Goal: Download file/media

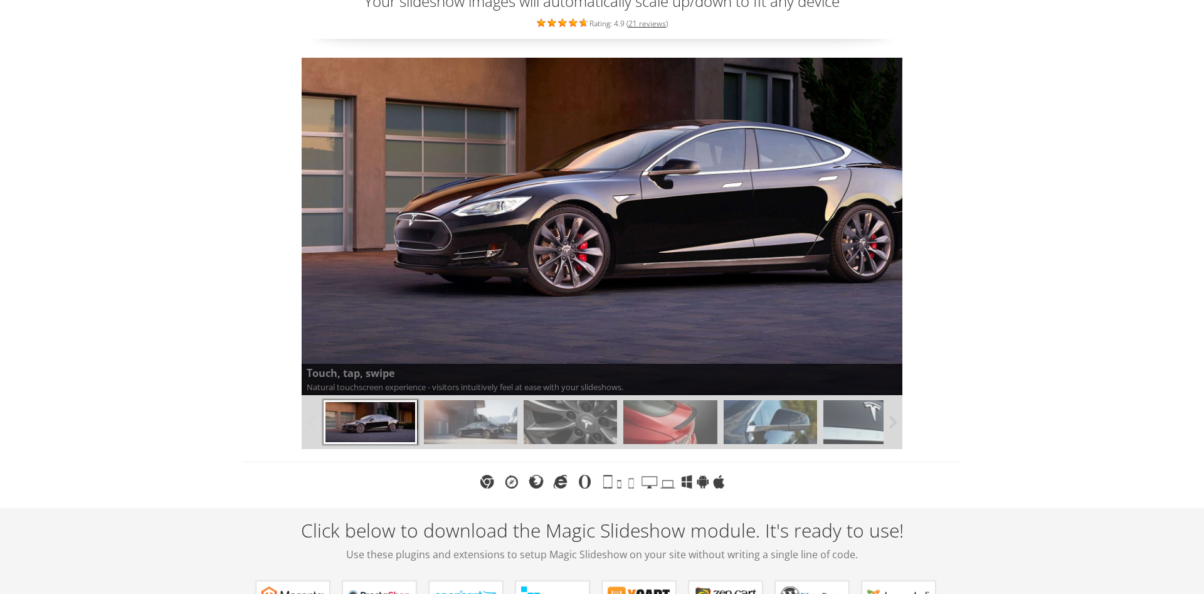
scroll to position [128, 0]
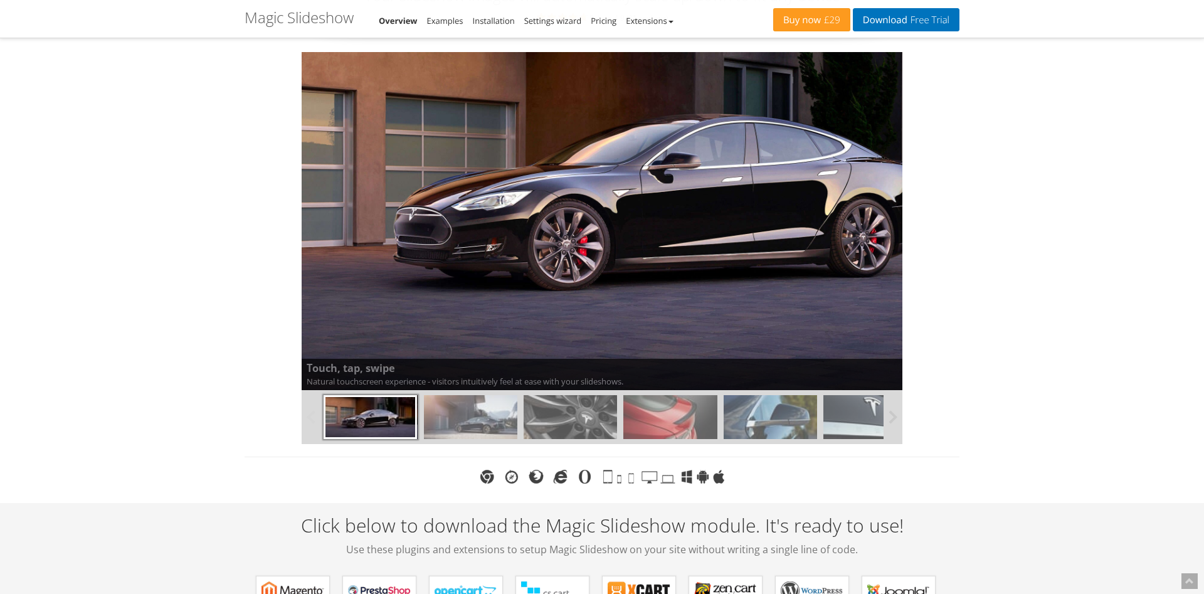
click at [488, 418] on img at bounding box center [470, 417] width 93 height 44
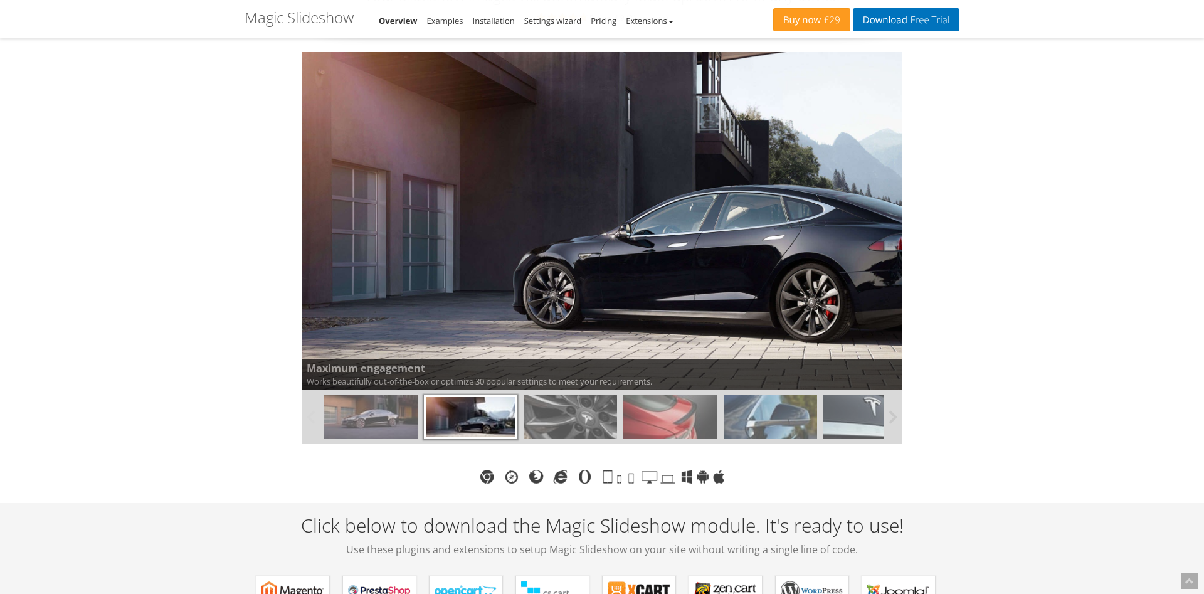
click at [388, 423] on img at bounding box center [370, 417] width 93 height 44
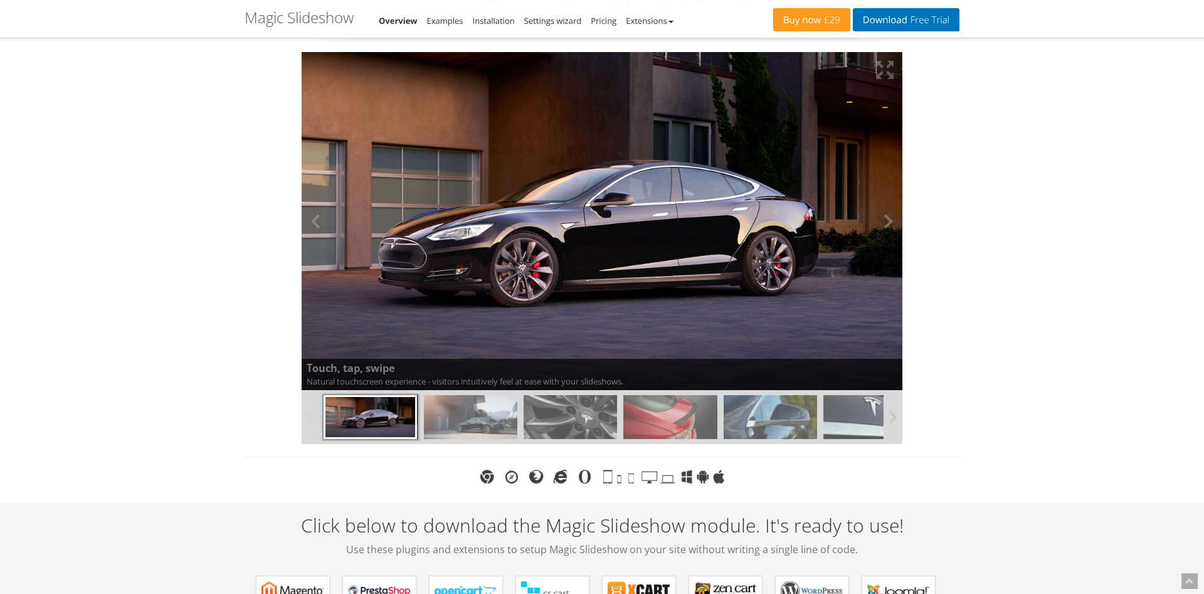
drag, startPoint x: 703, startPoint y: 254, endPoint x: 542, endPoint y: 277, distance: 162.7
click at [542, 277] on img at bounding box center [602, 221] width 601 height 338
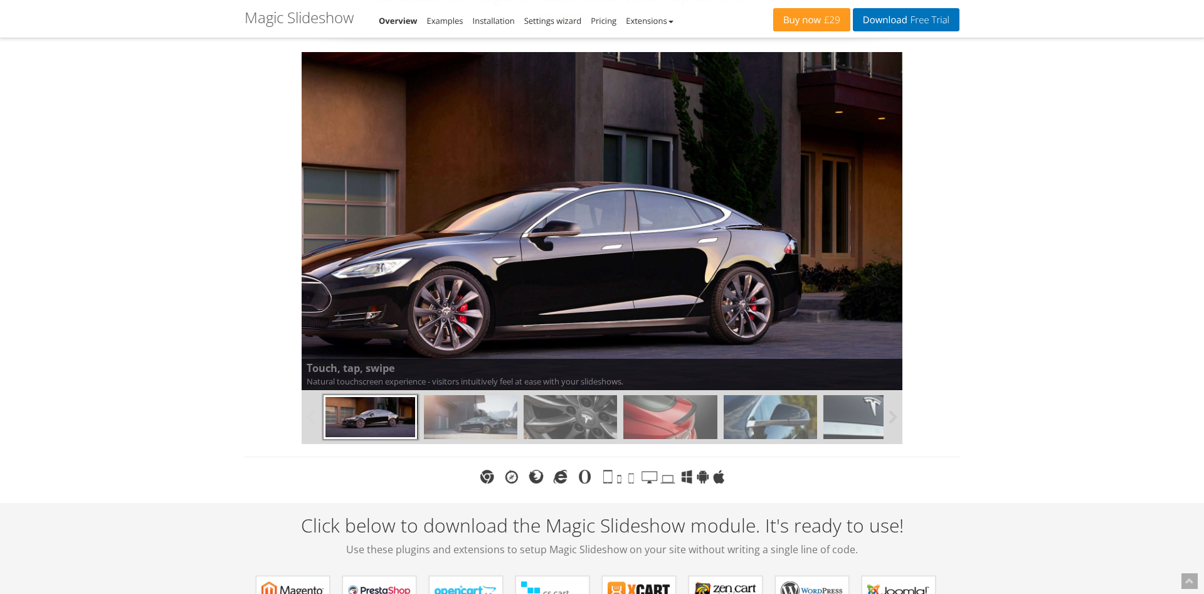
click at [819, 414] on div at bounding box center [719, 417] width 799 height 54
click at [866, 419] on img at bounding box center [869, 417] width 93 height 44
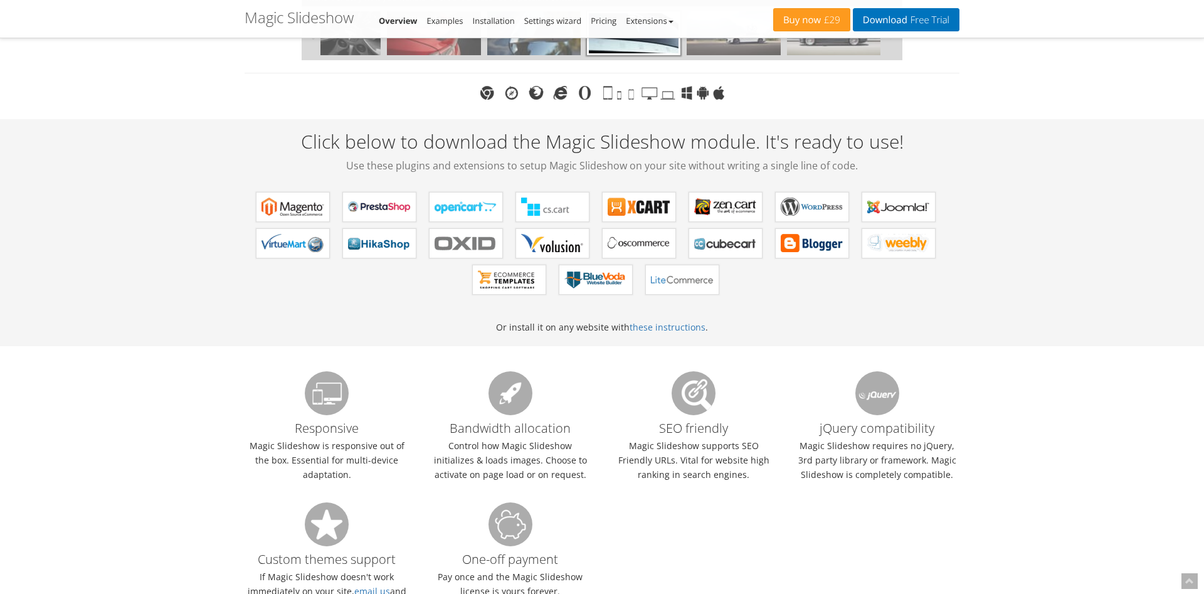
scroll to position [320, 0]
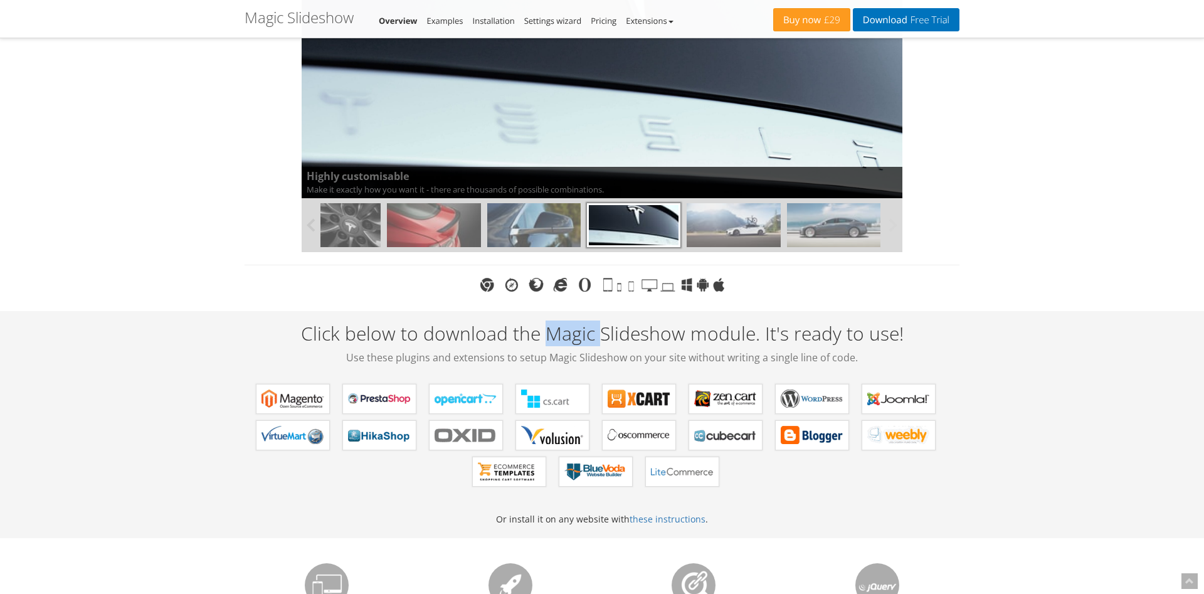
drag, startPoint x: 546, startPoint y: 338, endPoint x: 601, endPoint y: 334, distance: 55.3
click at [601, 334] on h2 "Click below to download the Magic Slideshow module. It's ready to use! Use thes…" at bounding box center [602, 344] width 715 height 42
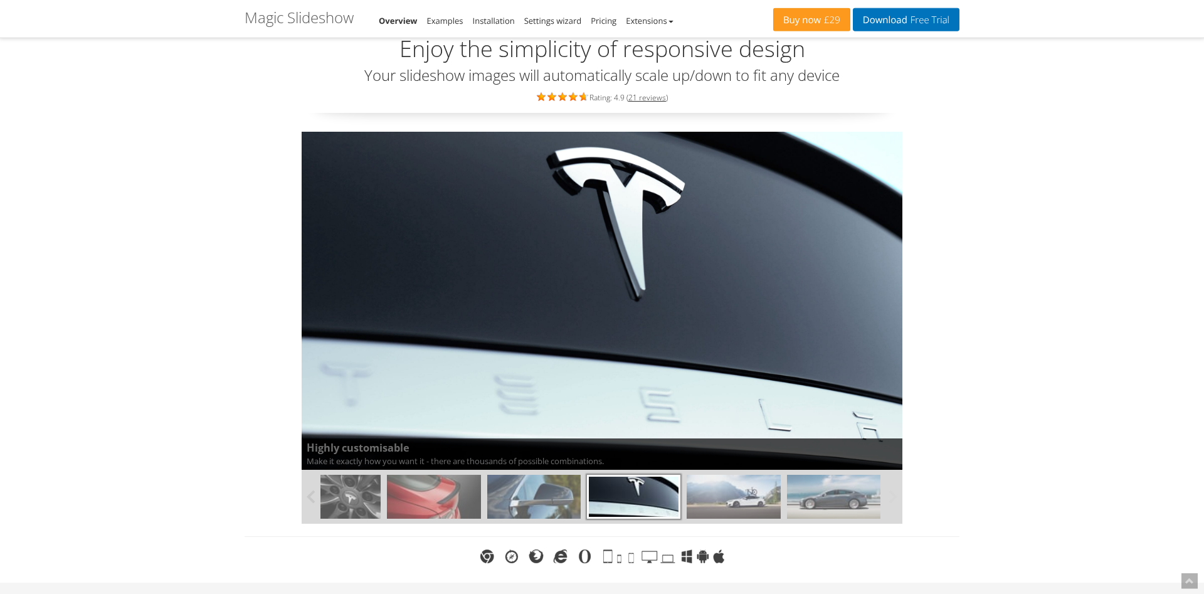
scroll to position [0, 0]
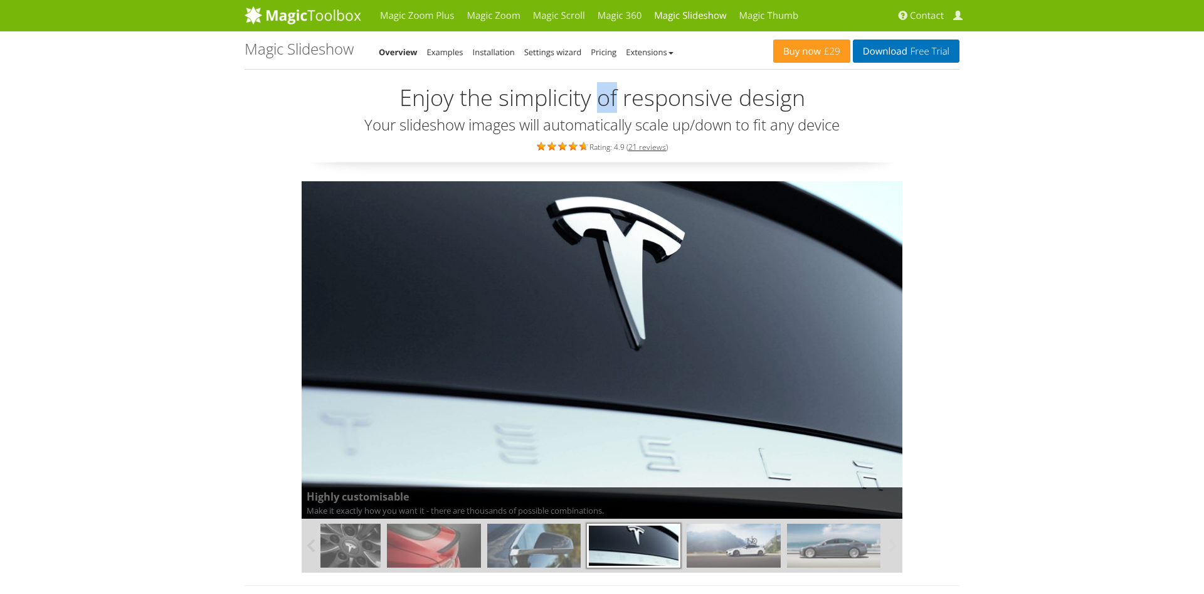
drag, startPoint x: 599, startPoint y: 102, endPoint x: 616, endPoint y: 98, distance: 16.7
click at [616, 98] on h2 "Enjoy the simplicity of responsive design" at bounding box center [602, 97] width 715 height 25
click at [952, 110] on div "Enjoy the simplicity of responsive design Your slideshow images will automatica…" at bounding box center [602, 123] width 715 height 77
